Goal: Find contact information: Find contact information

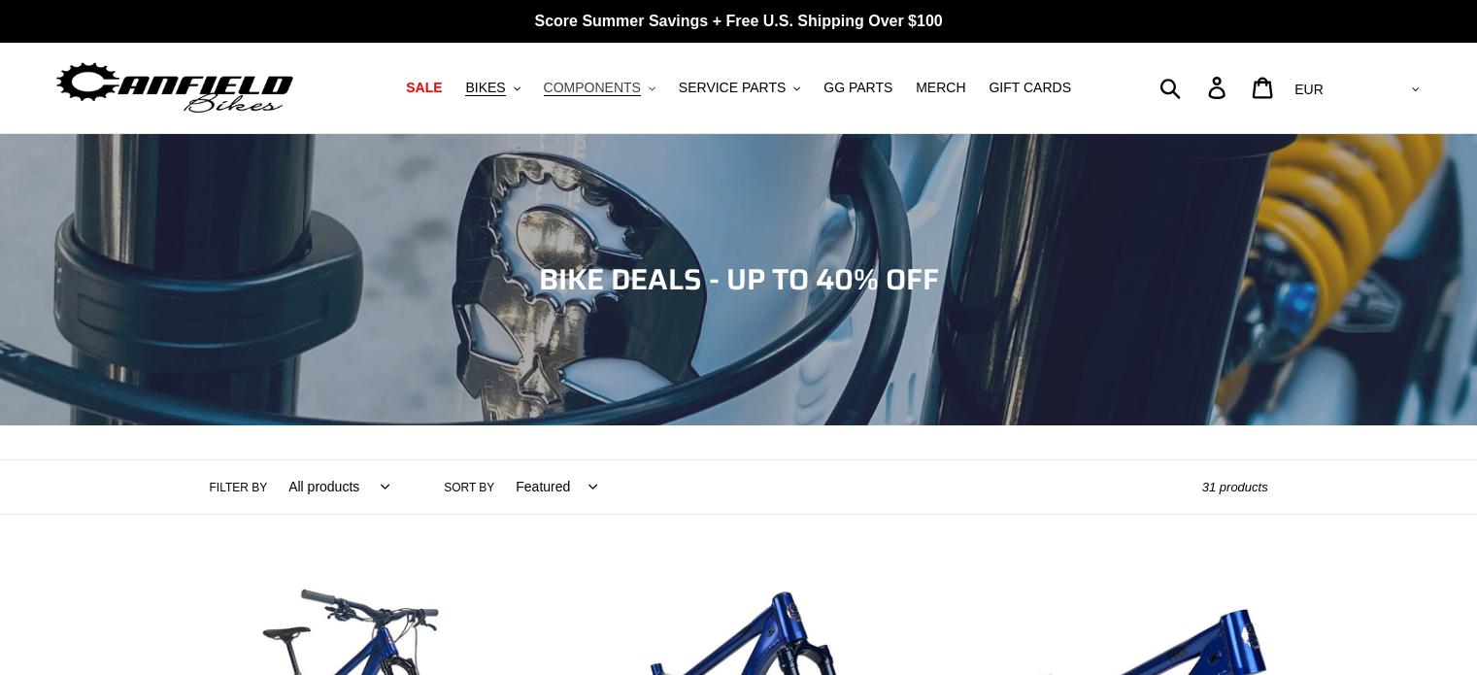
click at [641, 84] on span "COMPONENTS" at bounding box center [592, 88] width 97 height 17
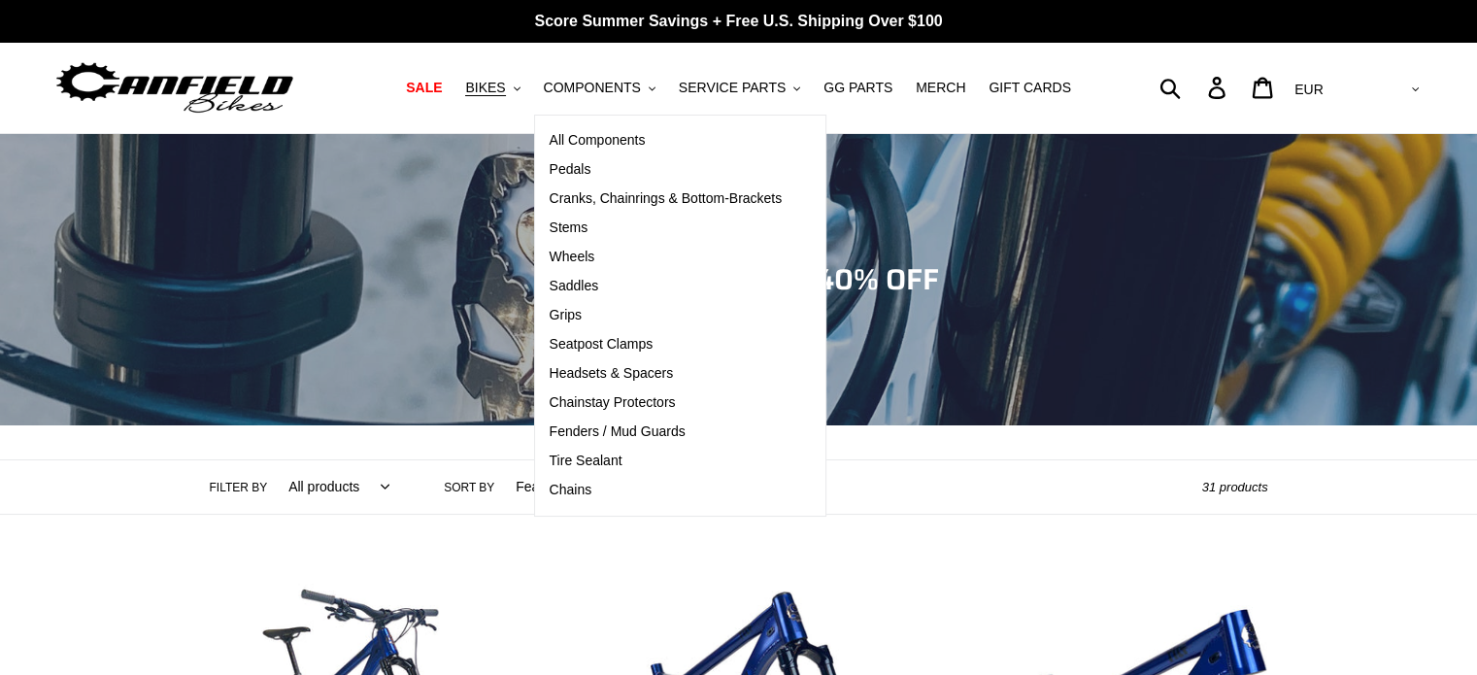
click at [1068, 82] on ul "SALE BIKES .cls-1{fill:#231f20} SHOP ALL BIKES SHOP DEMO BIKES - On SALE Now! J…" at bounding box center [738, 88] width 685 height 26
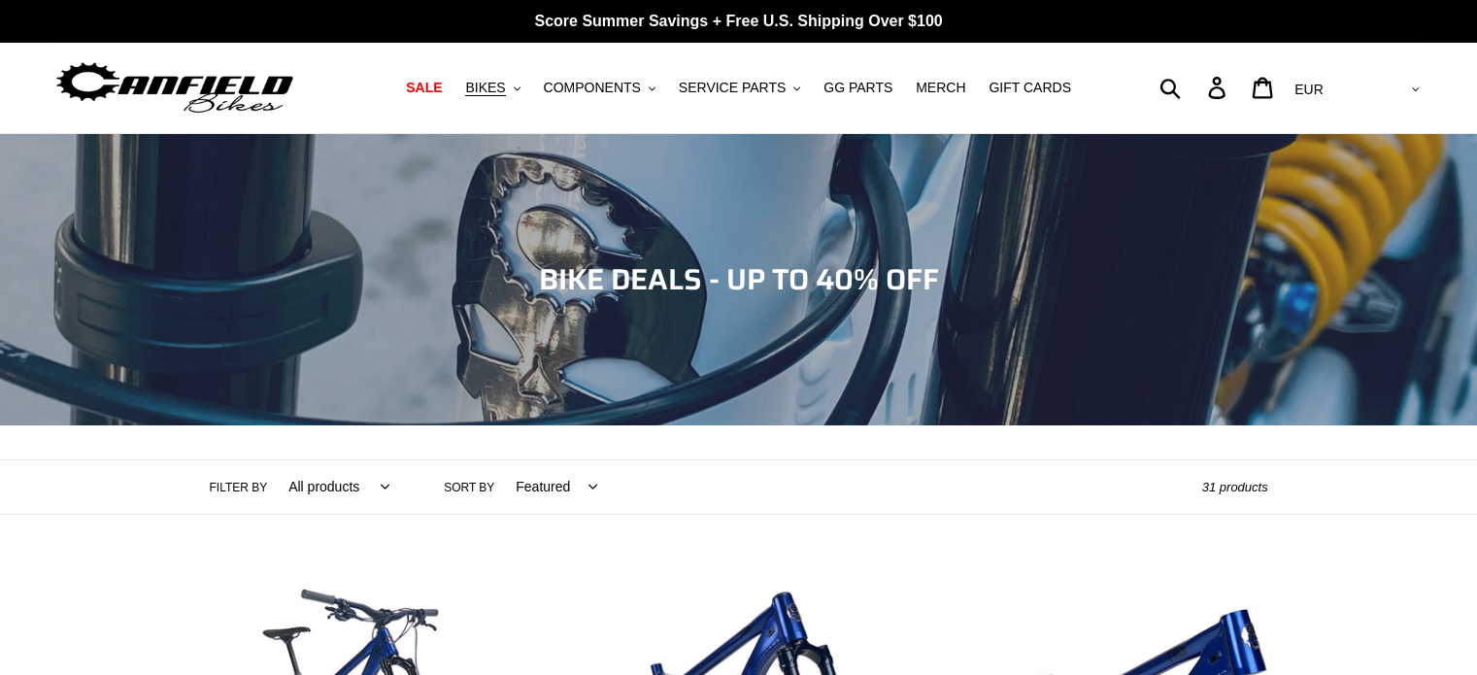
click at [1239, 89] on div "Submit Search Log in Cart 0 items Currency AED AFN ALL AMD ANG AUD AWG AZN [GEO…" at bounding box center [1251, 87] width 343 height 43
click at [1246, 92] on div "Submit Search Log in Cart 0 items Currency AED AFN ALL AMD ANG AUD AWG AZN [GEO…" at bounding box center [1251, 87] width 343 height 43
click at [1227, 84] on icon at bounding box center [1216, 88] width 21 height 22
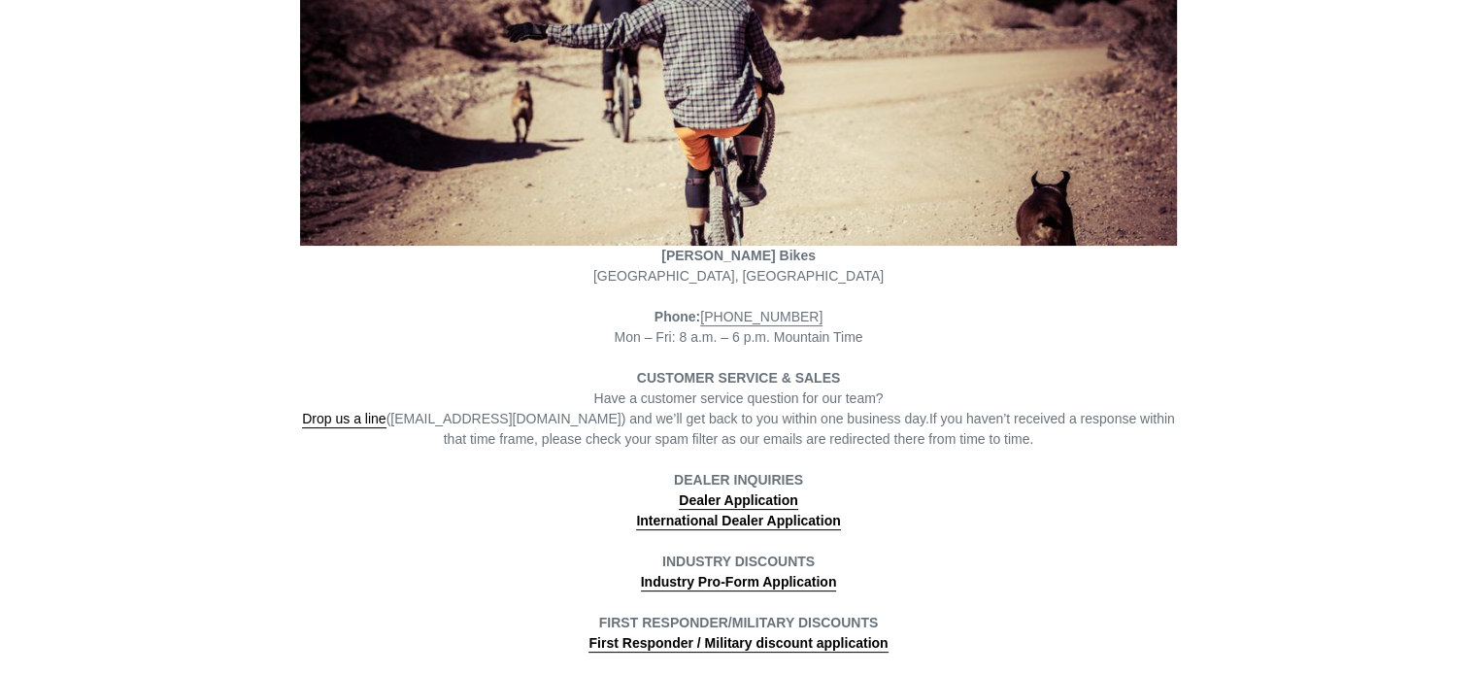
scroll to position [365, 0]
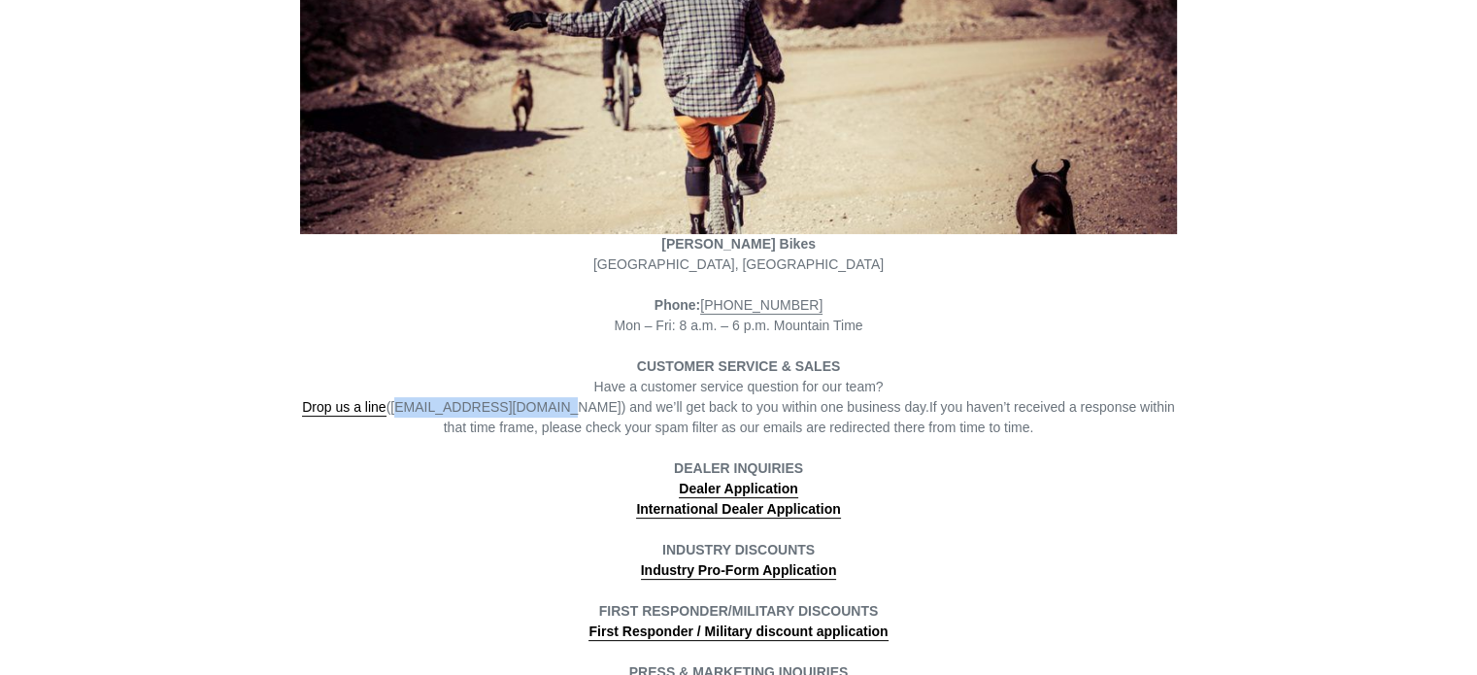
drag, startPoint x: 404, startPoint y: 403, endPoint x: 548, endPoint y: 411, distance: 143.9
click at [548, 411] on span "Drop us a line (info@canfieldbikes.com) and we’ll get back to you within one bu…" at bounding box center [615, 407] width 627 height 17
copy span "info@canfieldbikes.com"
